Goal: Task Accomplishment & Management: Manage account settings

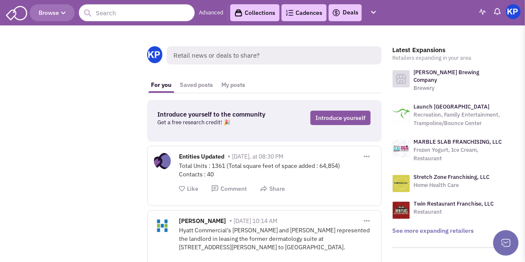
click at [347, 13] on link "Deals" at bounding box center [345, 13] width 26 height 10
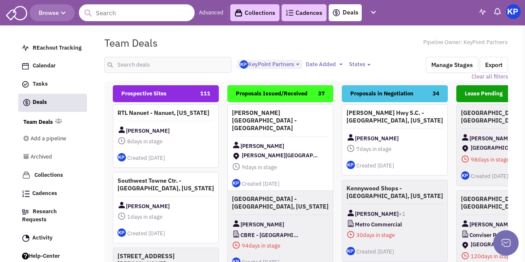
select select "1900"
select select
click at [144, 64] on input "text" at bounding box center [167, 65] width 127 height 16
type input "beaumont"
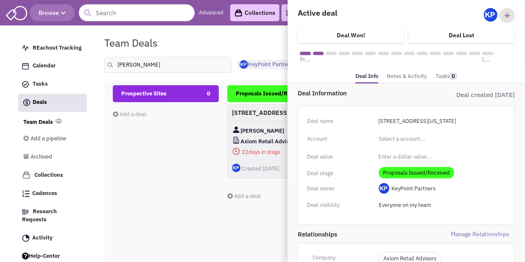
click at [401, 76] on link "Notes & Activity" at bounding box center [407, 76] width 40 height 12
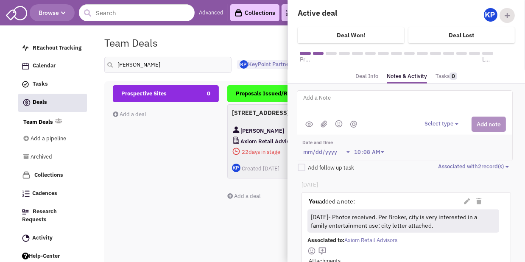
click at [370, 103] on textarea at bounding box center [407, 104] width 210 height 23
type textarea "9/3/25- Counter proposal received; under review. Comparison to follow shortly."
click at [434, 121] on button "Select type" at bounding box center [442, 124] width 36 height 8
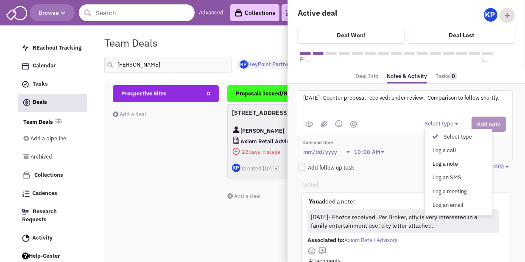
click at [440, 161] on div "Log a note" at bounding box center [437, 164] width 21 height 8
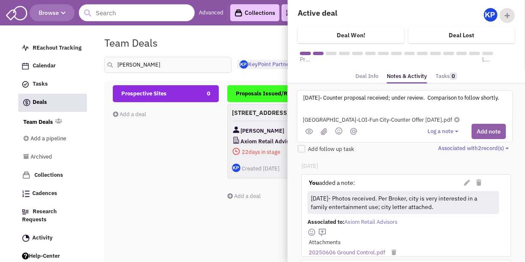
click at [478, 131] on button "Add note" at bounding box center [488, 131] width 34 height 15
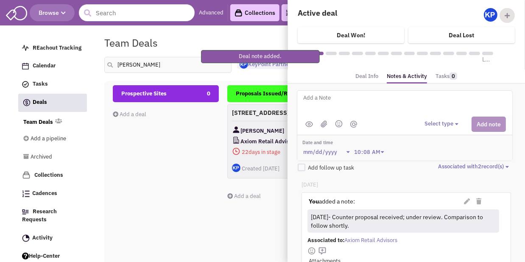
click at [432, 106] on textarea at bounding box center [407, 104] width 210 height 23
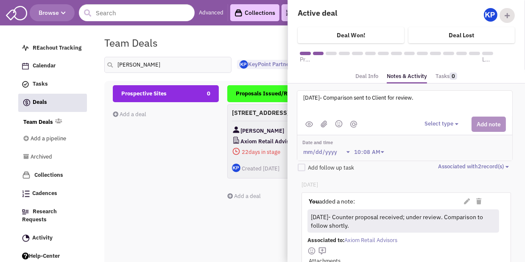
type textarea "9/4/25- Comparison sent to Client for review."
click at [443, 122] on button "Select type" at bounding box center [442, 124] width 36 height 8
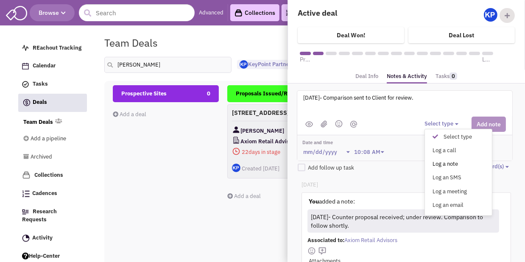
click at [448, 163] on div "Log a note" at bounding box center [437, 164] width 21 height 8
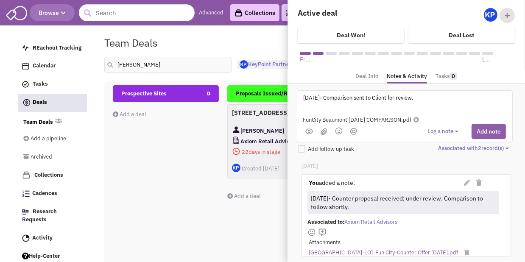
click at [485, 128] on button "Add note" at bounding box center [488, 131] width 34 height 15
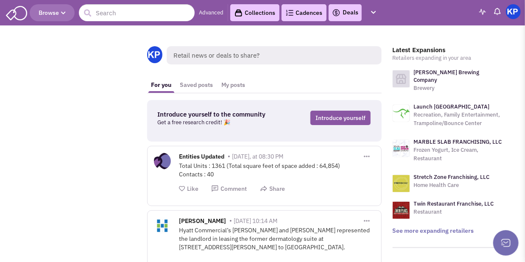
click at [343, 11] on link "Deals" at bounding box center [345, 13] width 26 height 10
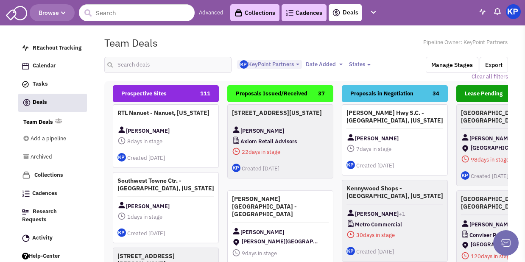
select select "1900"
select select
click at [163, 66] on input "text" at bounding box center [167, 65] width 127 height 16
type input "greendale"
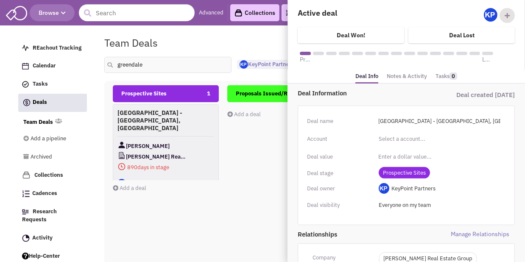
click at [397, 74] on link "Notes & Activity" at bounding box center [407, 76] width 40 height 12
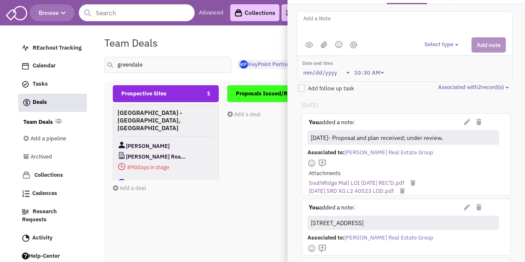
scroll to position [85, 0]
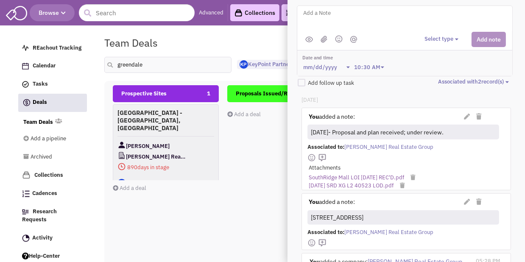
click at [342, 15] on textarea at bounding box center [407, 19] width 210 height 23
click at [248, 40] on div "Team Deals Pipeline Owner: KeyPoint Partners" at bounding box center [306, 42] width 415 height 19
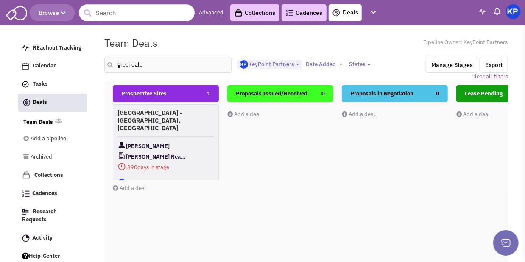
click at [507, 9] on img at bounding box center [513, 11] width 15 height 15
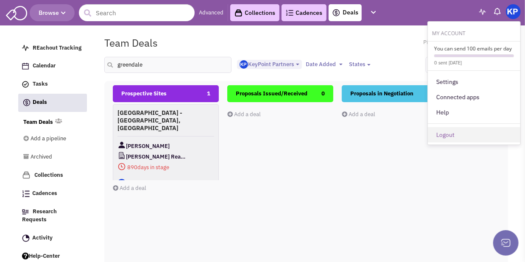
click at [448, 130] on link "Logout" at bounding box center [474, 134] width 92 height 15
